Goal: Task Accomplishment & Management: Use online tool/utility

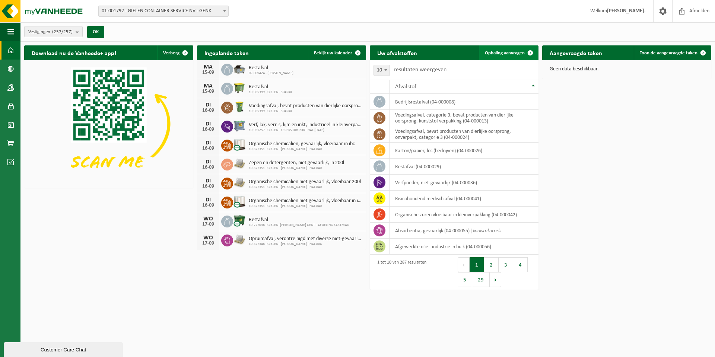
click at [518, 52] on span "Ophaling aanvragen" at bounding box center [505, 53] width 40 height 5
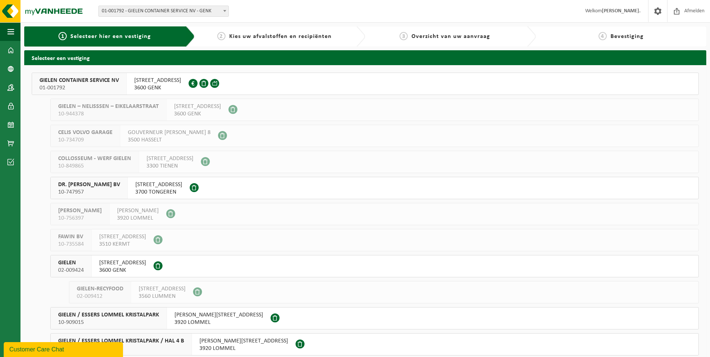
click at [85, 81] on span "GIELEN CONTAINER SERVICE NV" at bounding box center [78, 80] width 79 height 7
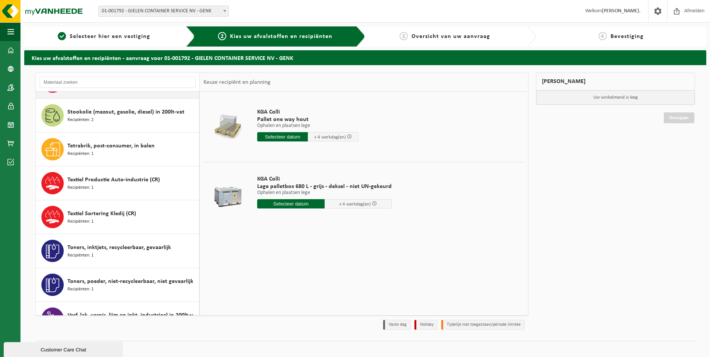
scroll to position [2049, 0]
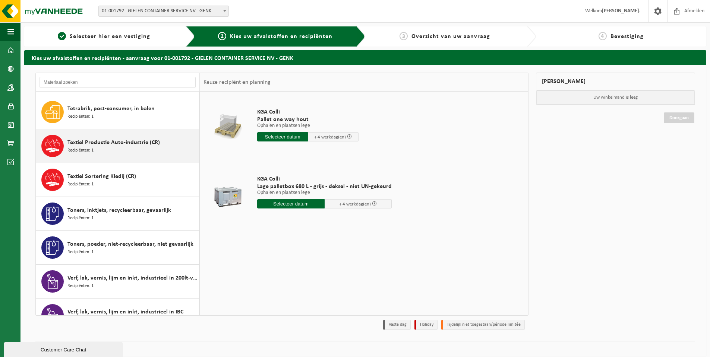
click at [145, 138] on span "Textiel Productie Auto-industrie (CR)" at bounding box center [113, 142] width 92 height 9
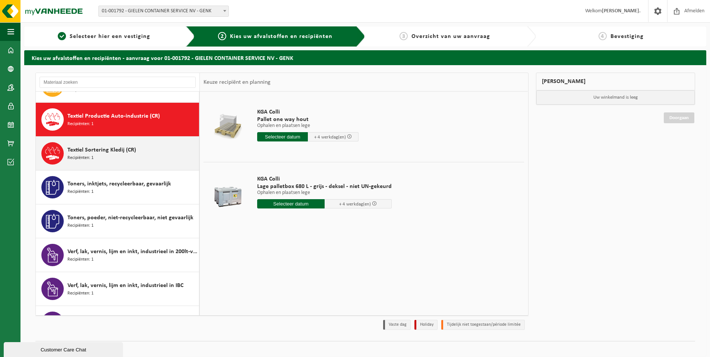
scroll to position [2075, 0]
